Goal: Task Accomplishment & Management: Use online tool/utility

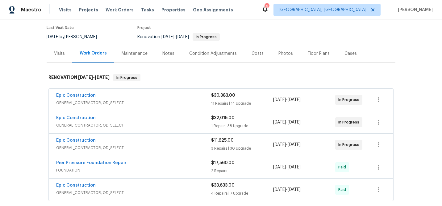
scroll to position [55, 0]
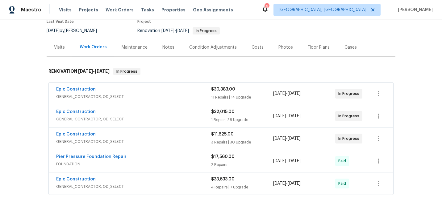
click at [191, 159] on div "Pier Pressure Foundation Repair" at bounding box center [133, 157] width 155 height 7
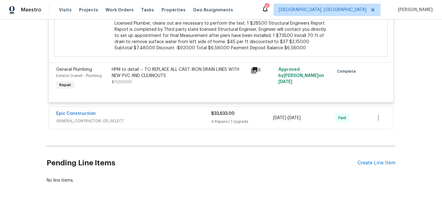
scroll to position [315, 0]
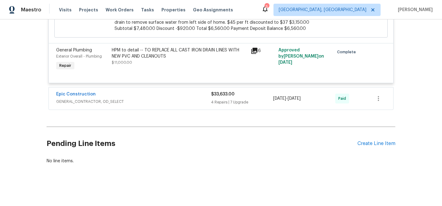
click at [185, 96] on div "Epic Construction" at bounding box center [133, 94] width 155 height 7
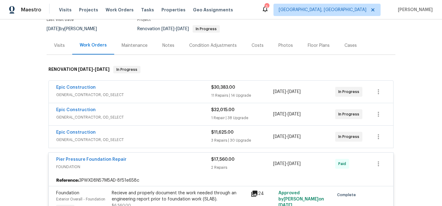
scroll to position [60, 0]
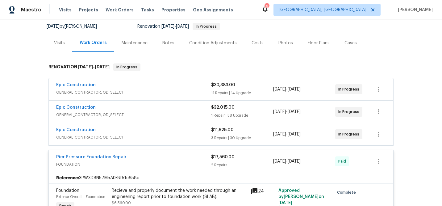
click at [98, 138] on span "GENERAL_CONTRACTOR, OD_SELECT" at bounding box center [133, 138] width 155 height 6
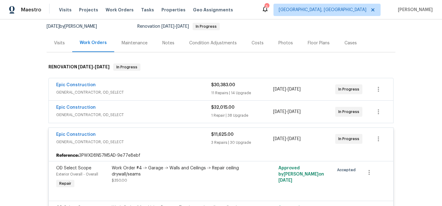
click at [110, 92] on span "GENERAL_CONTRACTOR, OD_SELECT" at bounding box center [133, 93] width 155 height 6
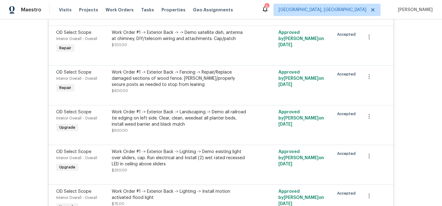
scroll to position [590, 0]
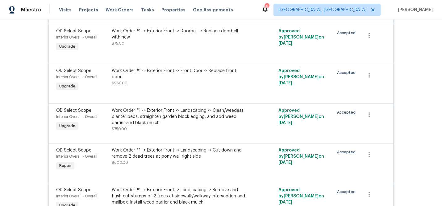
click at [172, 139] on div at bounding box center [221, 135] width 330 height 7
click at [172, 135] on div at bounding box center [221, 135] width 330 height 7
click at [173, 132] on div "Work Order #1 -> Exterior Front -> Landscaping -> Clean/weedeat planter beds, s…" at bounding box center [179, 120] width 135 height 25
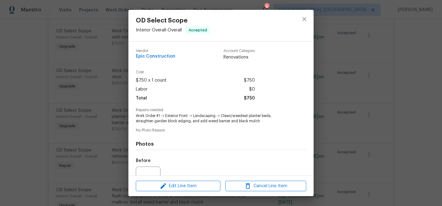
scroll to position [62, 0]
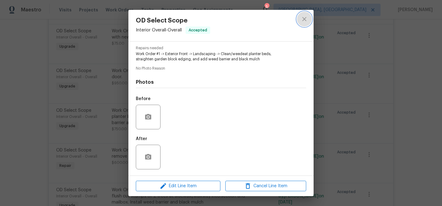
click at [301, 22] on icon "close" at bounding box center [304, 18] width 7 height 7
